Goal: Check status: Check status

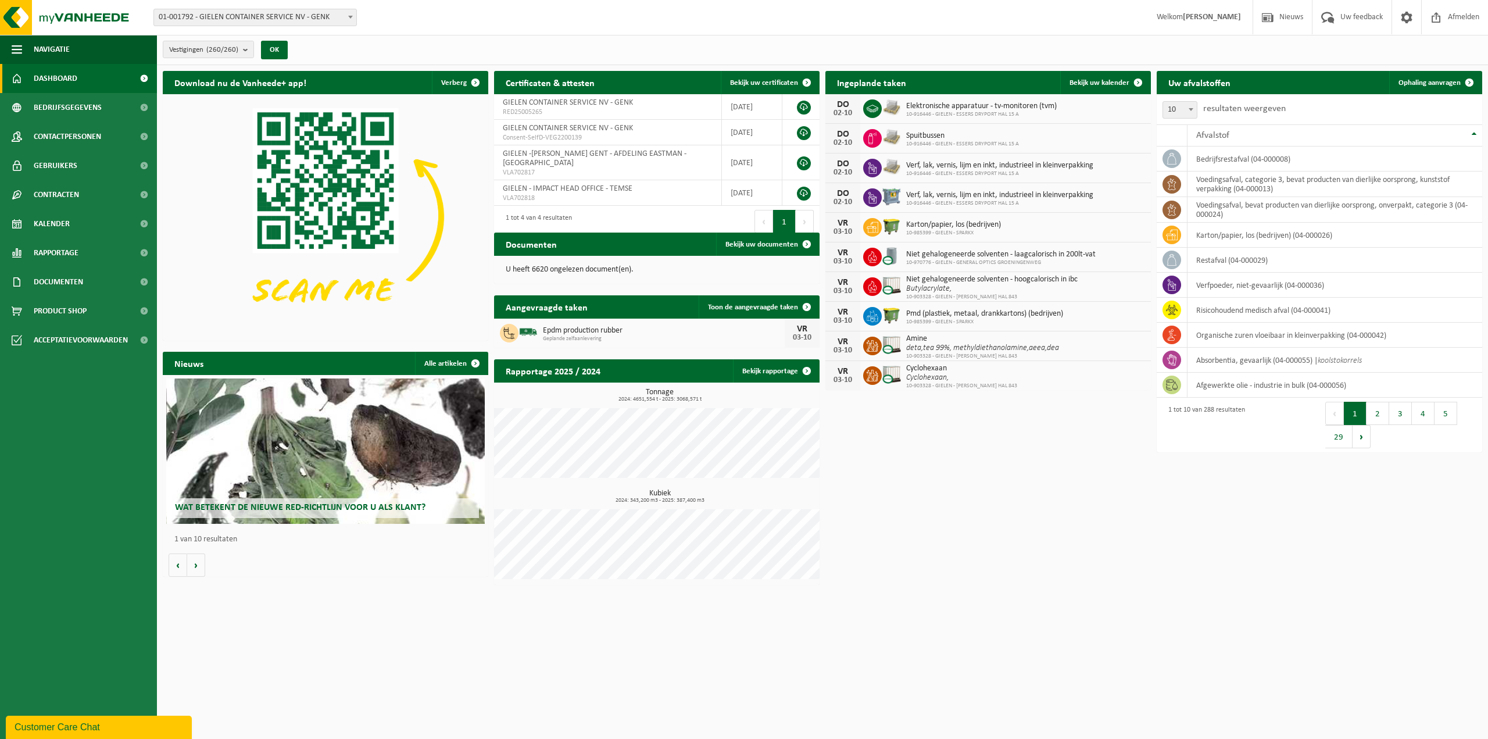
drag, startPoint x: 1244, startPoint y: 542, endPoint x: 1239, endPoint y: 538, distance: 6.6
click at [1244, 542] on div "Download nu de Vanheede+ app! Verberg Certificaten & attesten Bekijk uw certifi…" at bounding box center [822, 328] width 1325 height 526
click at [297, 20] on span "01-001792 - GIELEN CONTAINER SERVICE NV - GENK" at bounding box center [255, 17] width 202 height 16
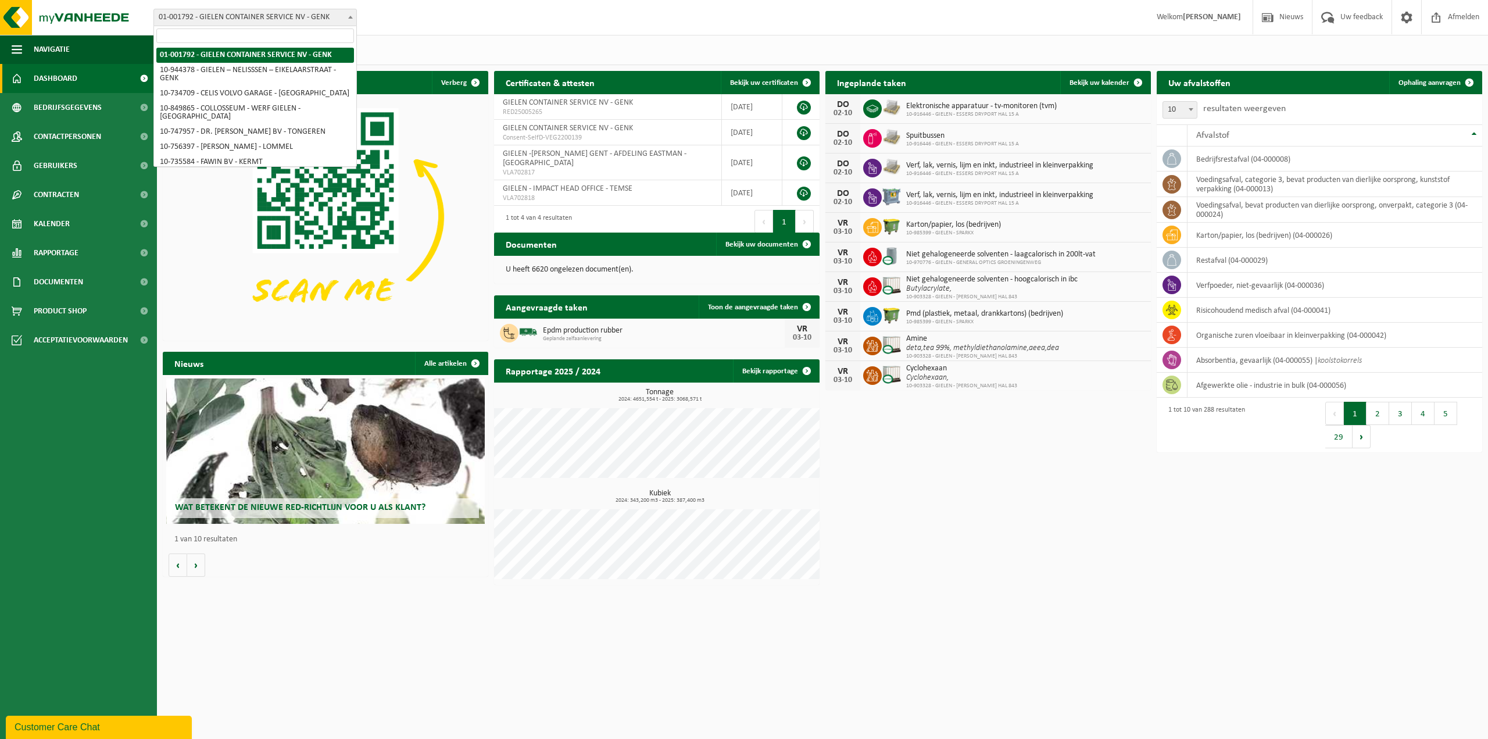
click at [305, 33] on input "search" at bounding box center [255, 35] width 198 height 15
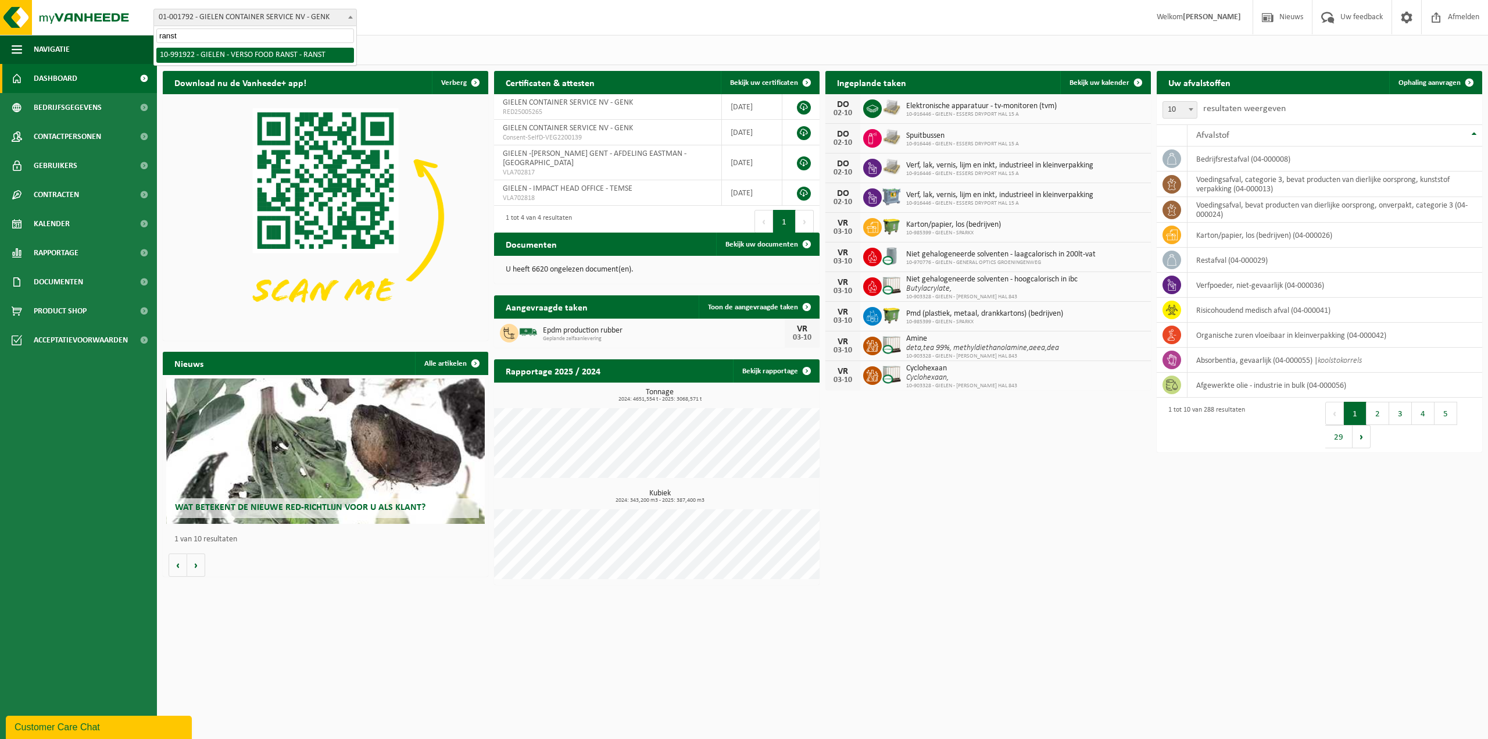
type input "ranst"
select select "170005"
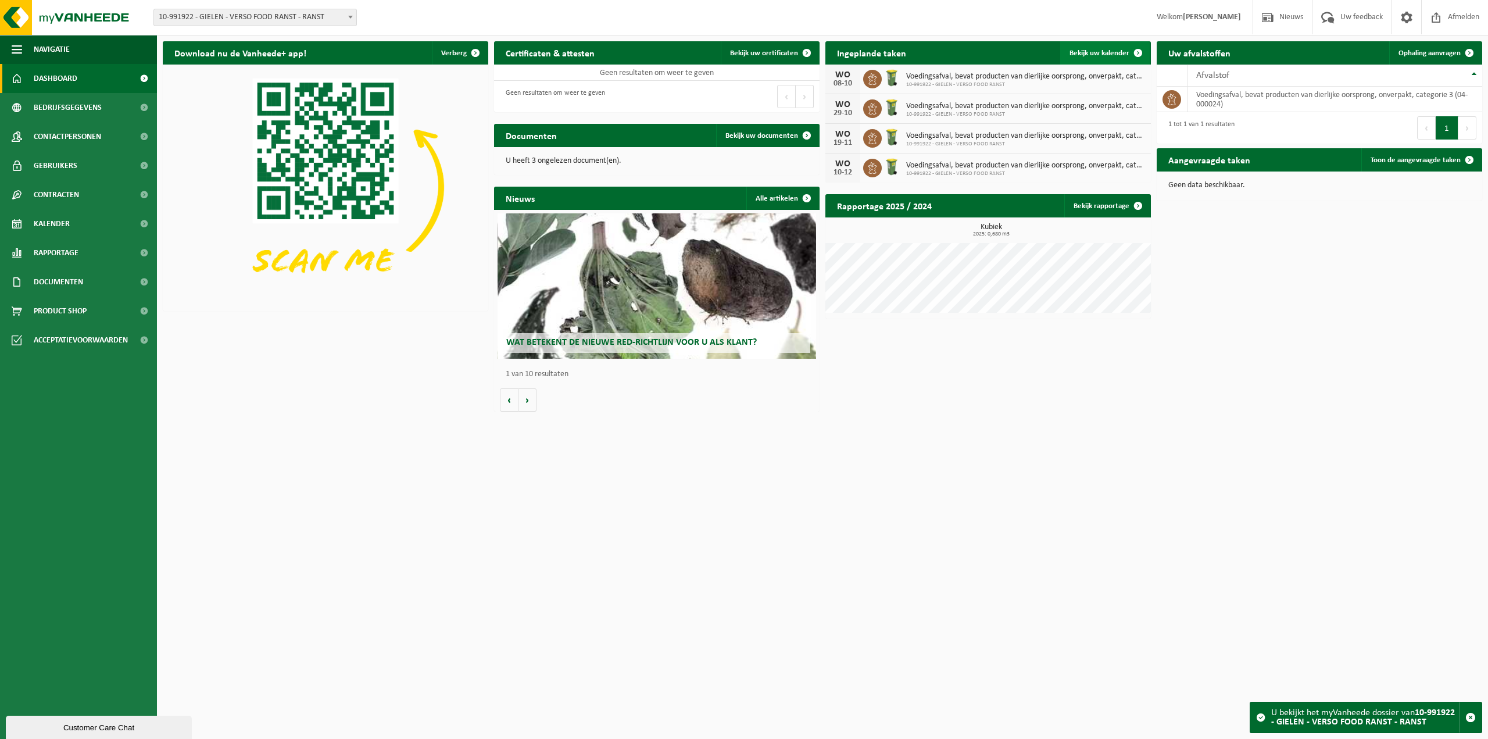
click at [1092, 56] on span "Bekijk uw kalender" at bounding box center [1100, 53] width 60 height 8
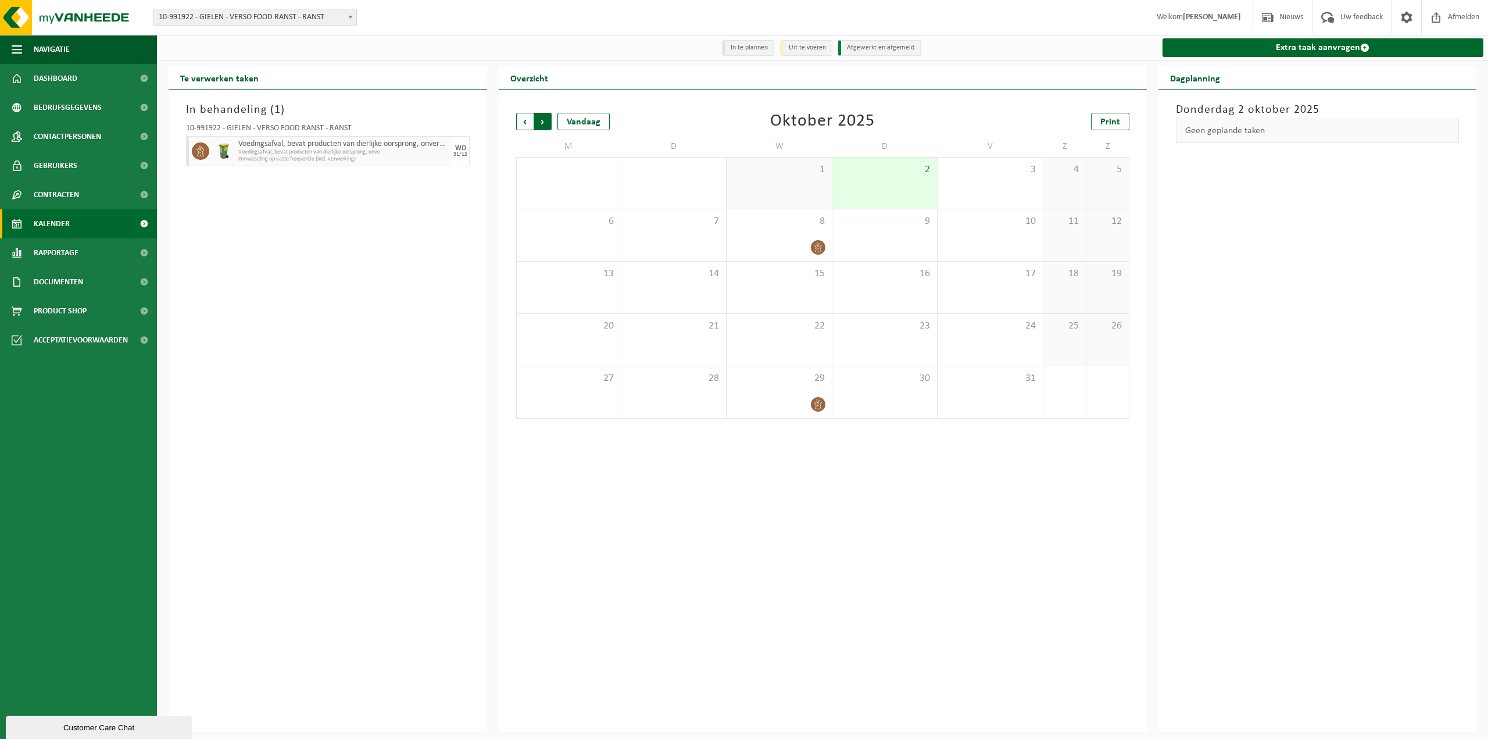
click at [522, 120] on span "Vorige" at bounding box center [524, 121] width 17 height 17
click at [695, 388] on div "30 1" at bounding box center [673, 392] width 105 height 52
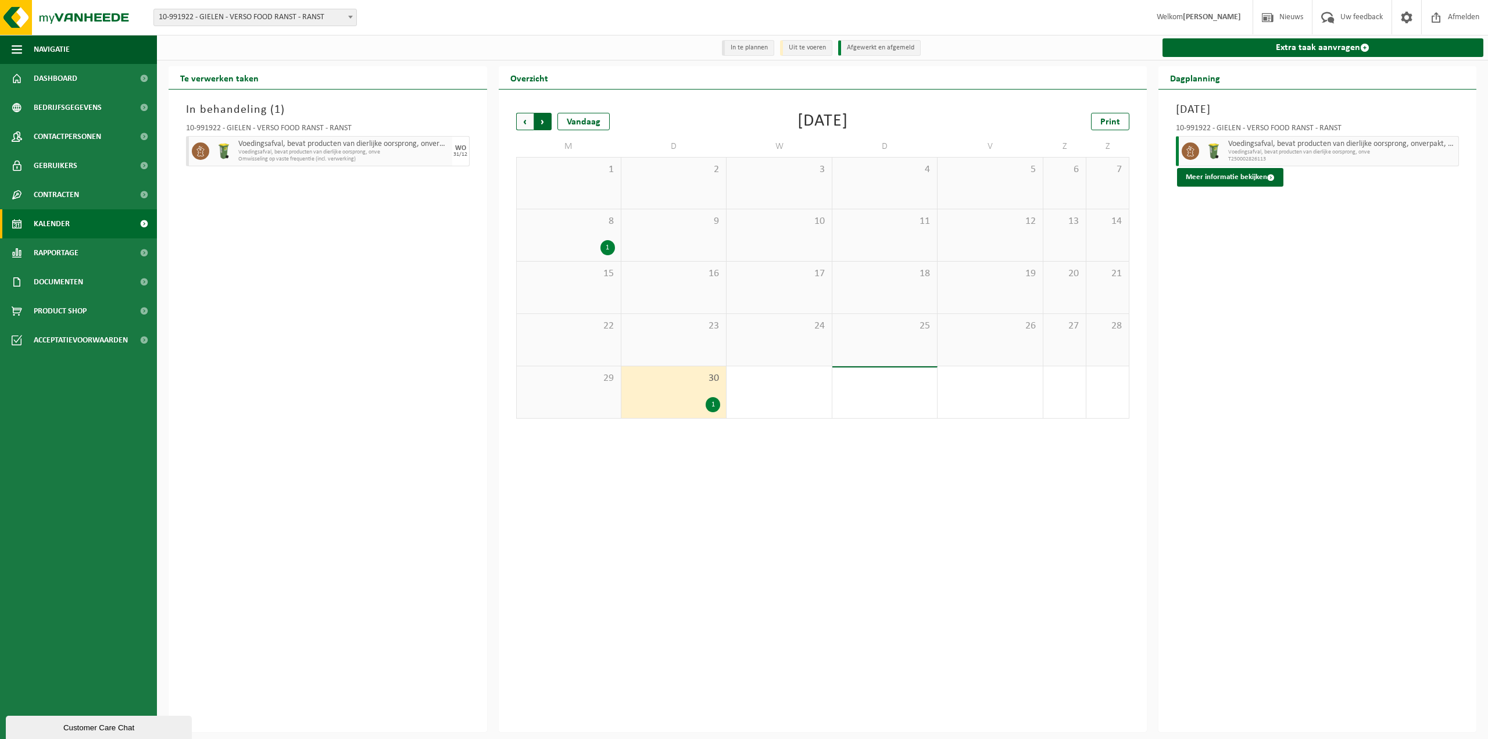
click at [524, 123] on span "Vorige" at bounding box center [524, 121] width 17 height 17
click at [546, 125] on span "Volgende" at bounding box center [542, 121] width 17 height 17
click at [531, 125] on span "Vorige" at bounding box center [524, 121] width 17 height 17
click at [541, 124] on span "Volgende" at bounding box center [542, 121] width 17 height 17
click at [539, 125] on span "Volgende" at bounding box center [542, 121] width 17 height 17
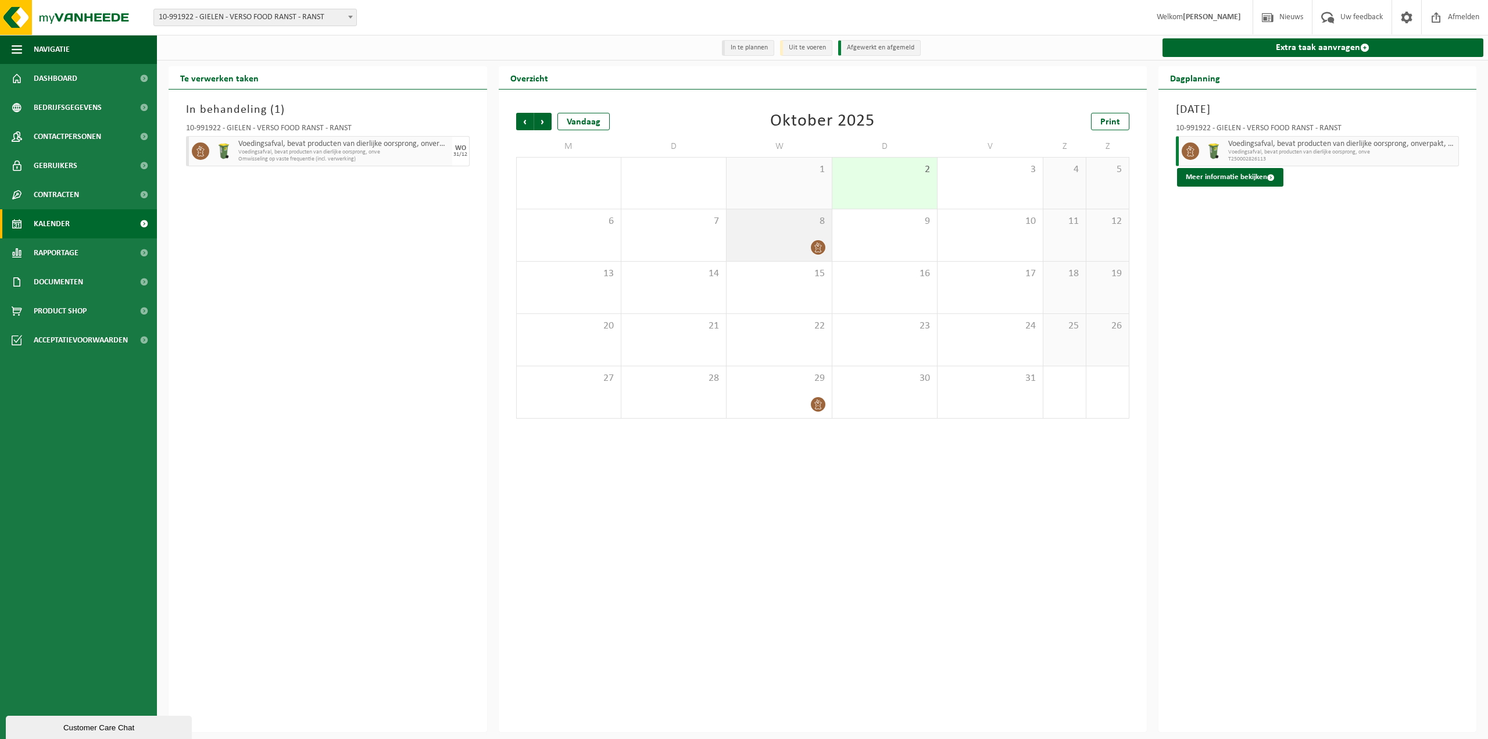
click at [797, 244] on div at bounding box center [778, 248] width 93 height 16
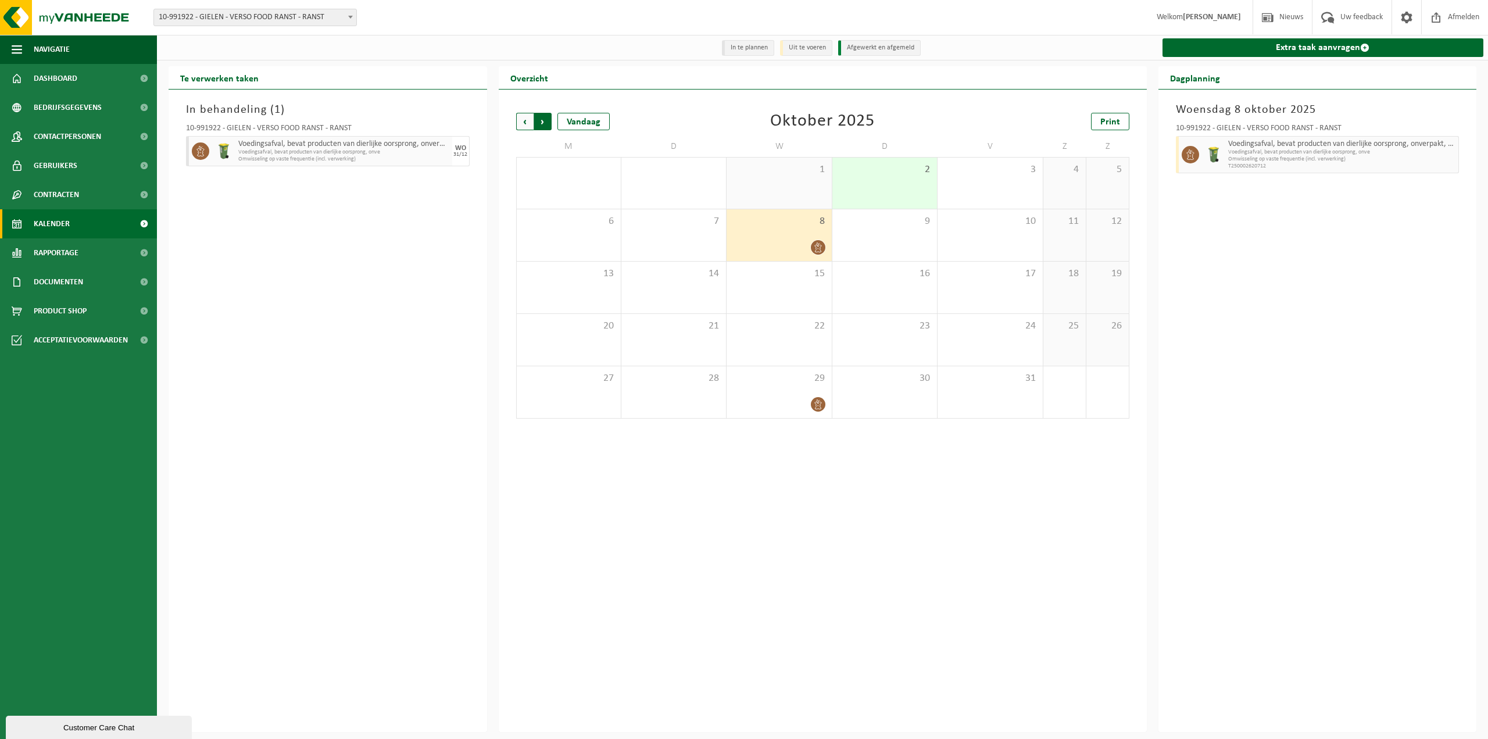
click at [527, 117] on span "Vorige" at bounding box center [524, 121] width 17 height 17
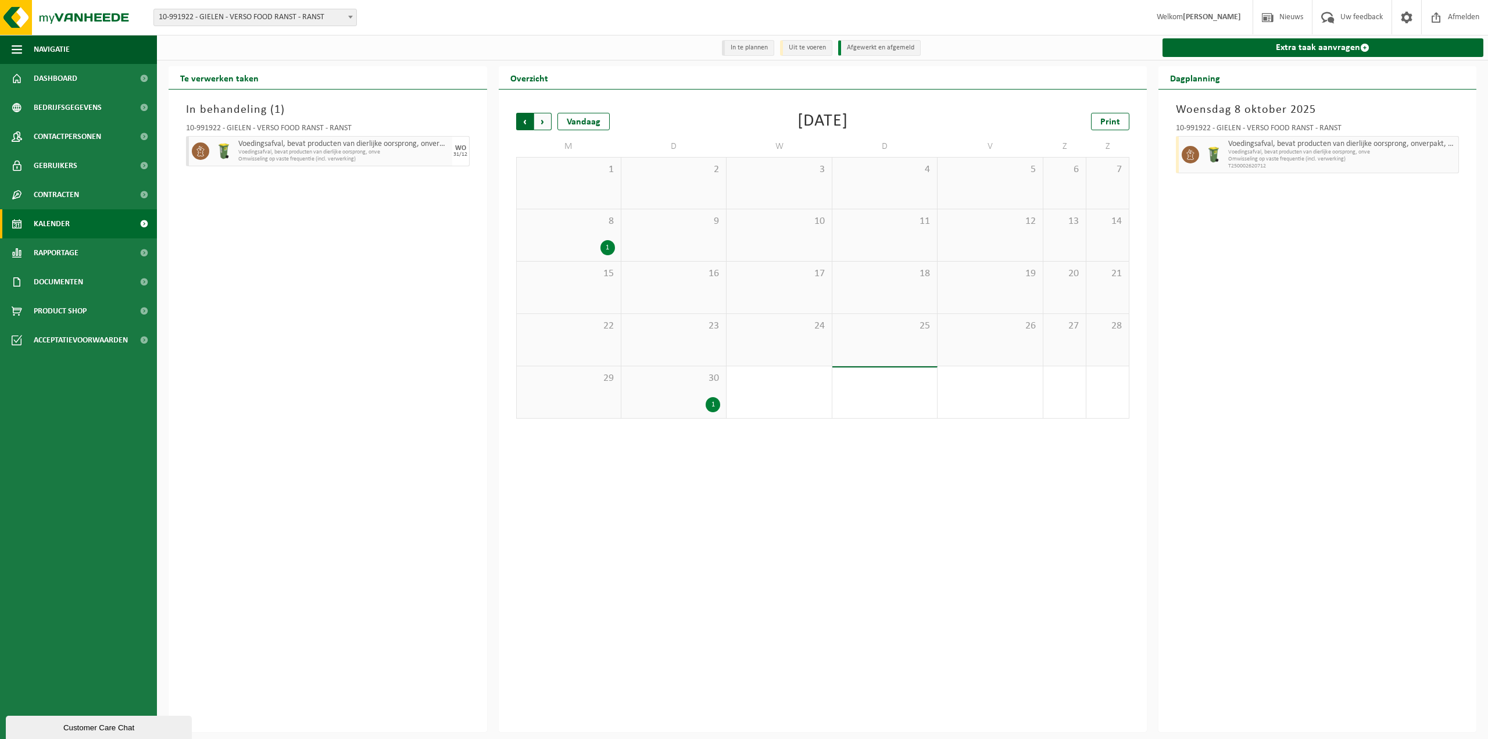
click at [542, 121] on span "Volgende" at bounding box center [542, 121] width 17 height 17
click at [522, 124] on span "Vorige" at bounding box center [524, 121] width 17 height 17
click at [543, 126] on span "Volgende" at bounding box center [542, 121] width 17 height 17
click at [527, 123] on span "Vorige" at bounding box center [524, 121] width 17 height 17
click at [546, 124] on span "Volgende" at bounding box center [542, 121] width 17 height 17
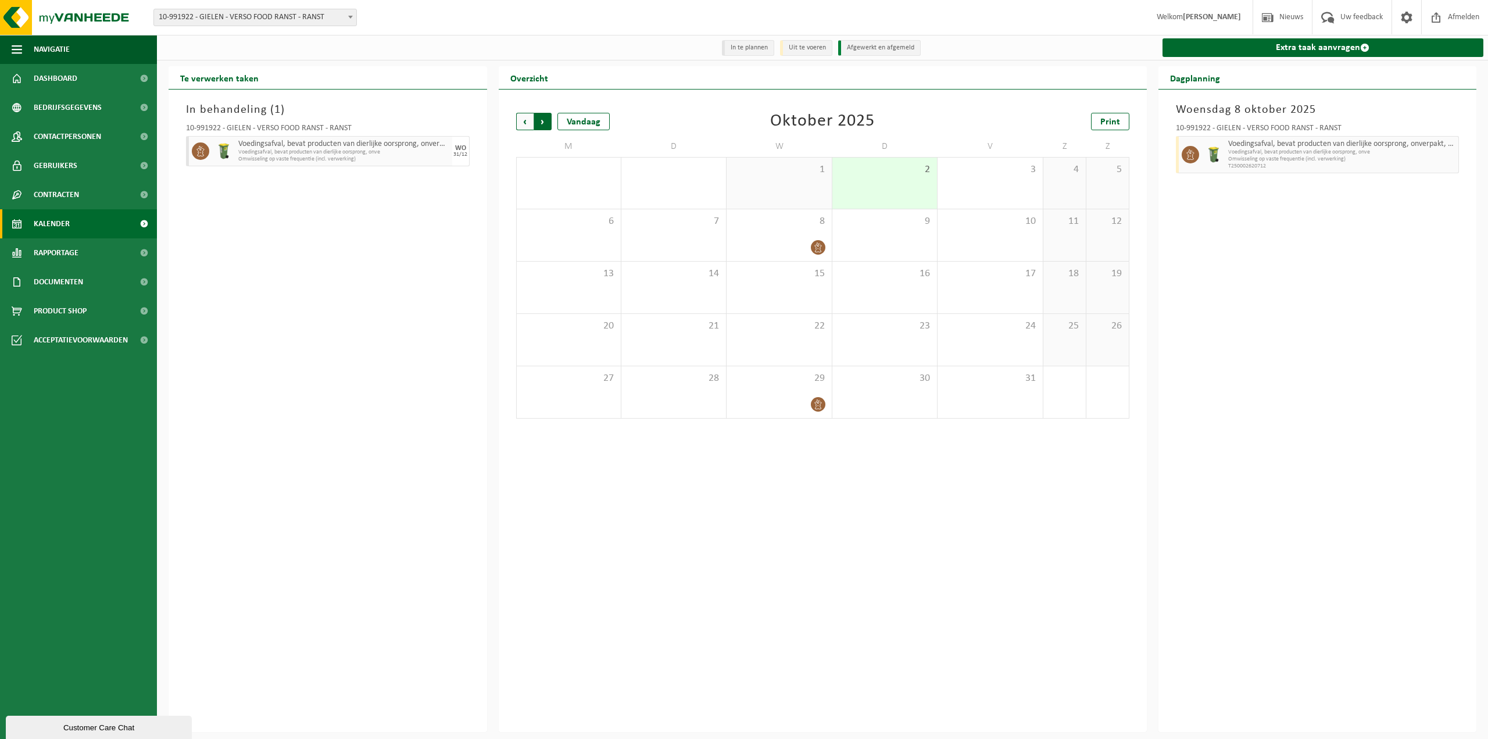
click at [527, 119] on span "Vorige" at bounding box center [524, 121] width 17 height 17
click at [523, 120] on span "Vorige" at bounding box center [524, 121] width 17 height 17
click at [546, 122] on span "Volgende" at bounding box center [542, 121] width 17 height 17
click at [542, 121] on span "Volgende" at bounding box center [542, 121] width 17 height 17
click at [524, 126] on span "Vorige" at bounding box center [524, 121] width 17 height 17
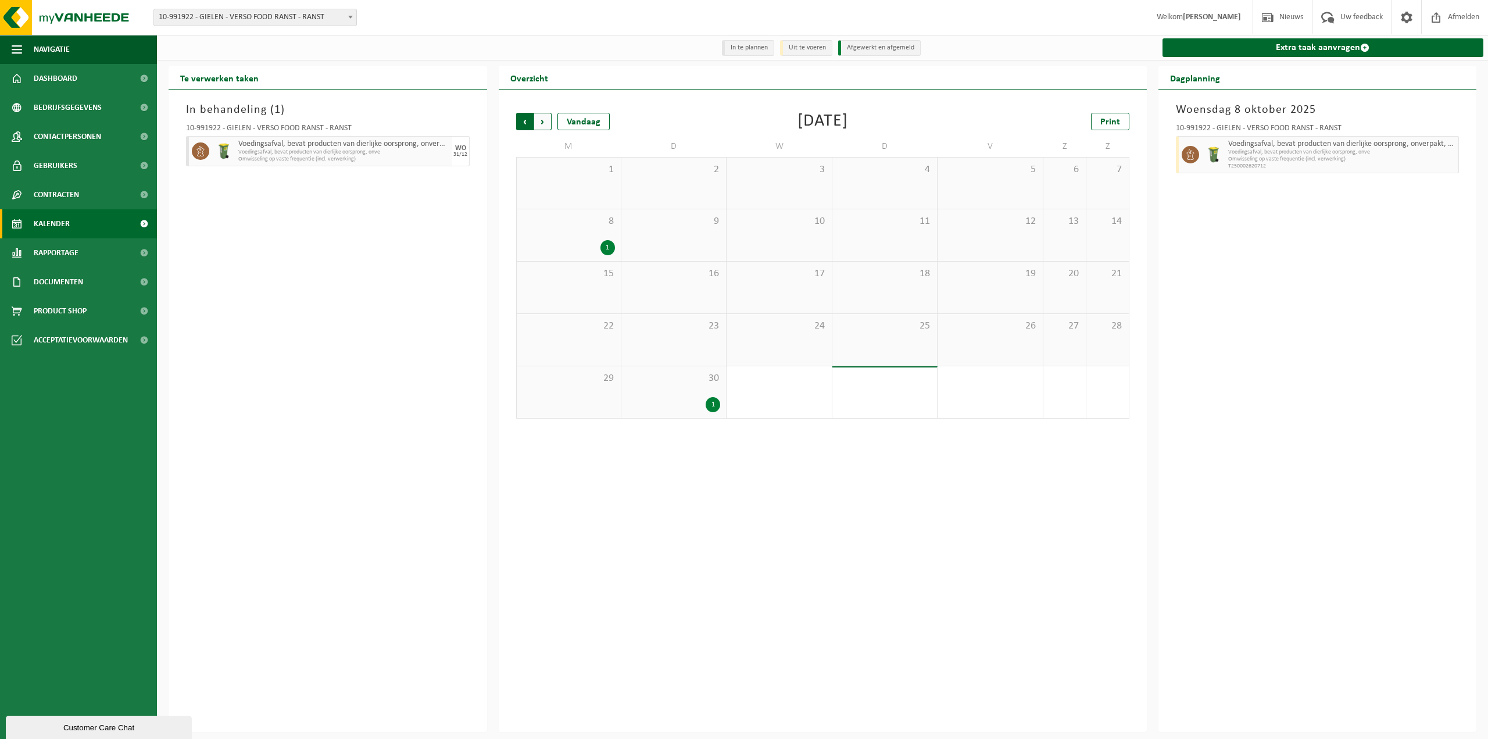
click at [545, 126] on span "Volgende" at bounding box center [542, 121] width 17 height 17
click at [527, 127] on span "Vorige" at bounding box center [524, 121] width 17 height 17
click at [546, 124] on span "Volgende" at bounding box center [542, 121] width 17 height 17
click at [527, 124] on span "Vorige" at bounding box center [524, 121] width 17 height 17
